Goal: Transaction & Acquisition: Download file/media

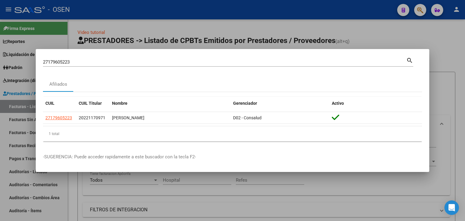
click at [33, 56] on div "27179605223 Buscar (apellido, dni, cuil, nro traspaso, cuit, obra social) searc…" at bounding box center [232, 110] width 465 height 221
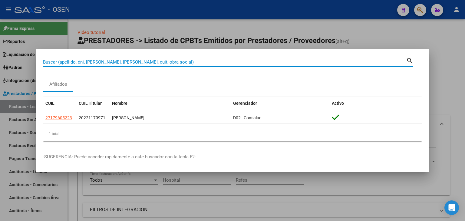
paste input "20355380883"
type input "20355380883"
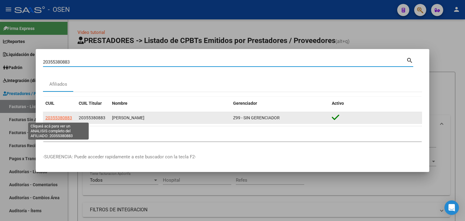
click at [65, 119] on span "20355380883" at bounding box center [58, 117] width 27 height 5
type textarea "20355380883"
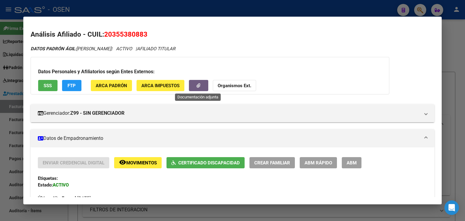
click at [201, 84] on button "button" at bounding box center [198, 85] width 19 height 11
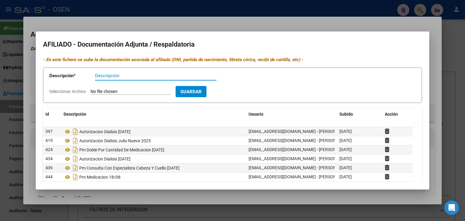
scroll to position [21, 0]
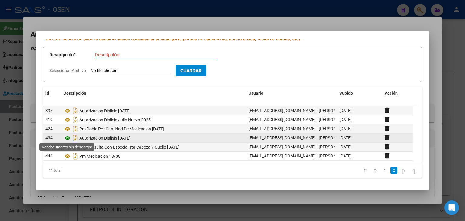
click at [68, 138] on icon at bounding box center [68, 138] width 8 height 7
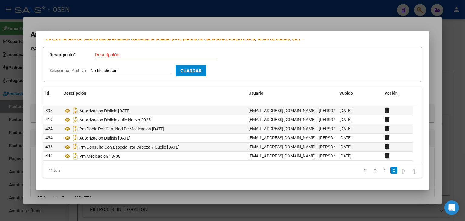
drag, startPoint x: 255, startPoint y: 5, endPoint x: 35, endPoint y: 149, distance: 263.6
click at [254, 5] on div at bounding box center [232, 110] width 465 height 221
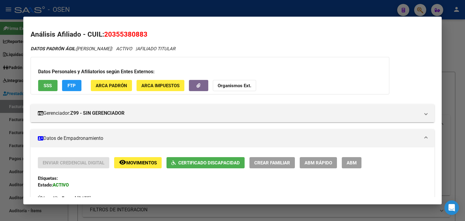
click at [5, 96] on div at bounding box center [232, 110] width 465 height 221
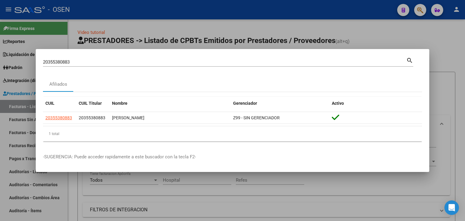
click at [23, 92] on div at bounding box center [232, 110] width 465 height 221
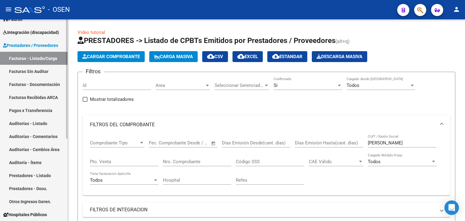
scroll to position [61, 0]
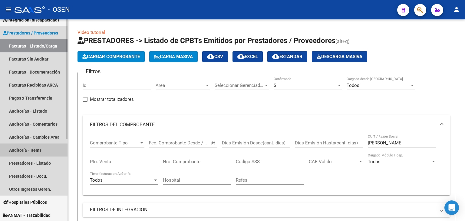
click at [21, 150] on link "Auditoría - Ítems" at bounding box center [34, 150] width 68 height 13
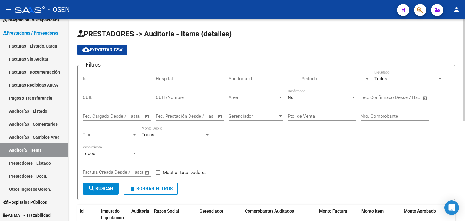
click at [185, 96] on input "CUIT/Nombre" at bounding box center [190, 97] width 68 height 5
paste input "CERHEA"
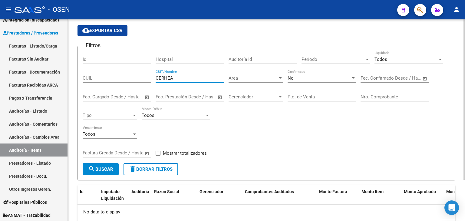
scroll to position [52, 0]
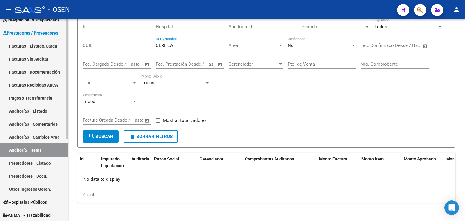
type input "CERHEA"
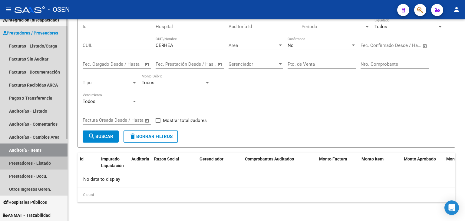
click at [23, 165] on link "Prestadores - Listado" at bounding box center [34, 163] width 68 height 13
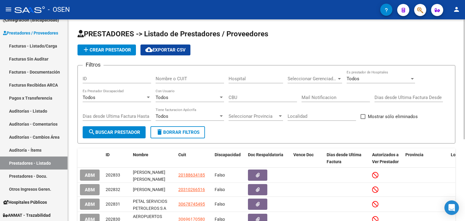
click at [179, 80] on input "Nombre o CUIT" at bounding box center [190, 78] width 68 height 5
paste input "CERHEA"
click at [105, 130] on span "search Buscar Prestador" at bounding box center [114, 132] width 52 height 5
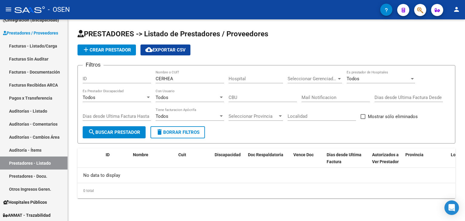
click at [173, 77] on input "CERHEA" at bounding box center [190, 78] width 68 height 5
type input "CERH"
click at [109, 143] on form "Filtros ID CERH Nombre o CUIT Hospital Seleccionar Gerenciador Seleccionar Gere…" at bounding box center [267, 104] width 378 height 78
click at [112, 138] on button "search Buscar Prestador" at bounding box center [114, 132] width 63 height 12
drag, startPoint x: 36, startPoint y: 45, endPoint x: 45, endPoint y: 45, distance: 8.8
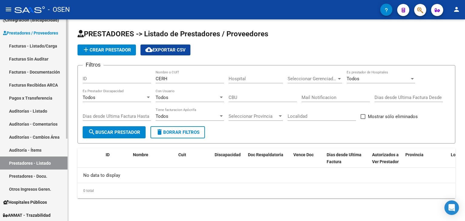
click at [36, 45] on link "Facturas - Listado/Carga" at bounding box center [34, 45] width 68 height 13
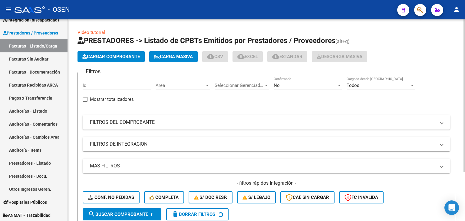
click at [293, 86] on div "No" at bounding box center [305, 85] width 63 height 5
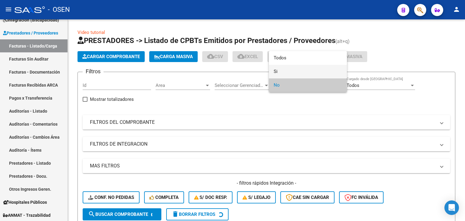
click at [294, 74] on span "Si" at bounding box center [308, 72] width 68 height 14
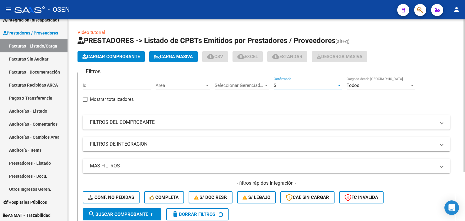
click at [195, 86] on span "Area" at bounding box center [180, 85] width 49 height 5
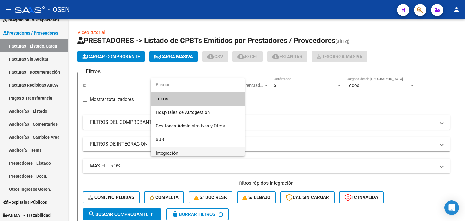
click at [191, 151] on span "Integración" at bounding box center [198, 154] width 84 height 14
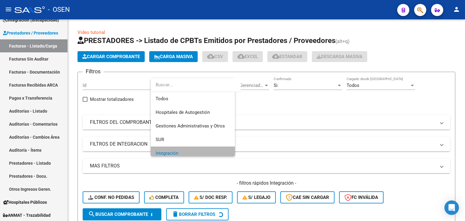
scroll to position [4, 0]
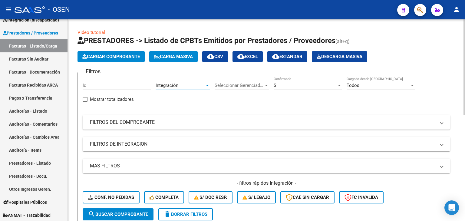
click at [158, 141] on mat-panel-title "FILTROS DE INTEGRACION" at bounding box center [263, 144] width 346 height 7
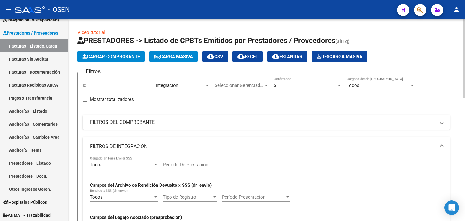
click at [131, 162] on div "Todos" at bounding box center [121, 164] width 63 height 5
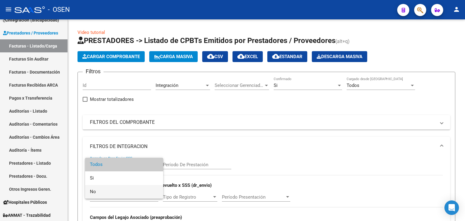
click at [123, 187] on span "No" at bounding box center [124, 192] width 68 height 14
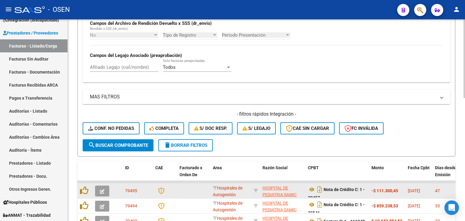
scroll to position [212, 0]
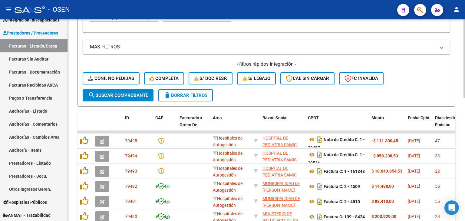
click at [128, 95] on span "search Buscar Comprobante" at bounding box center [118, 95] width 60 height 5
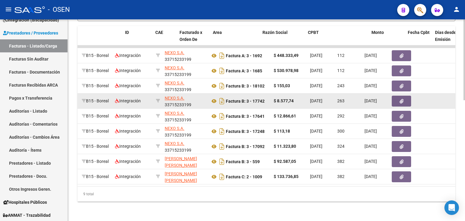
scroll to position [0, 0]
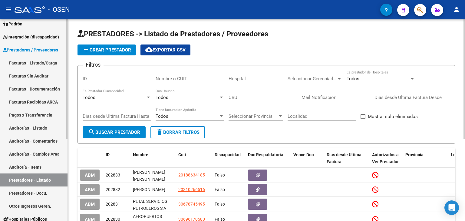
scroll to position [30, 0]
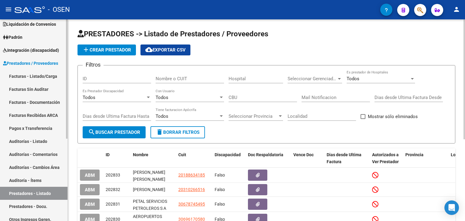
click at [38, 50] on span "Integración (discapacidad)" at bounding box center [31, 50] width 56 height 7
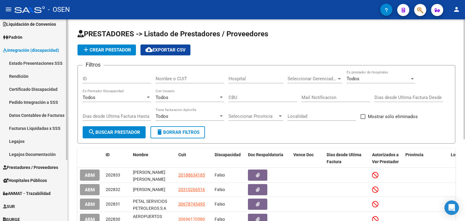
click at [28, 101] on link "Pedido Integración a SSS" at bounding box center [34, 102] width 68 height 13
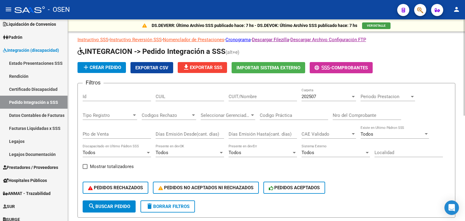
click at [212, 63] on button "file_download Exportar SSS" at bounding box center [202, 67] width 49 height 11
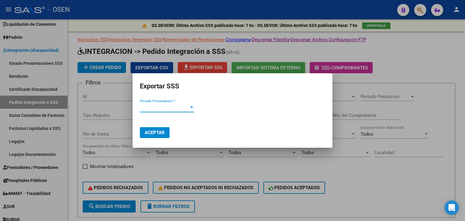
click at [176, 106] on span "Periodo Presentacion *" at bounding box center [164, 107] width 49 height 5
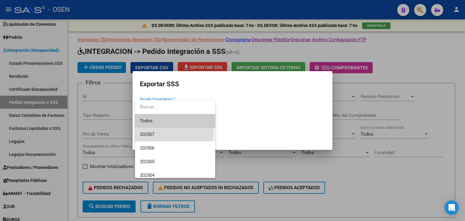
click at [172, 134] on span "202507" at bounding box center [175, 135] width 71 height 14
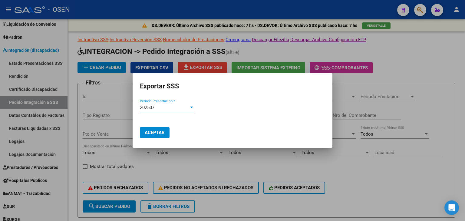
click at [156, 135] on span "Aceptar" at bounding box center [155, 132] width 20 height 5
drag, startPoint x: 413, startPoint y: 62, endPoint x: 412, endPoint y: 2, distance: 60.3
click at [413, 62] on div at bounding box center [232, 110] width 465 height 221
